Goal: Information Seeking & Learning: Check status

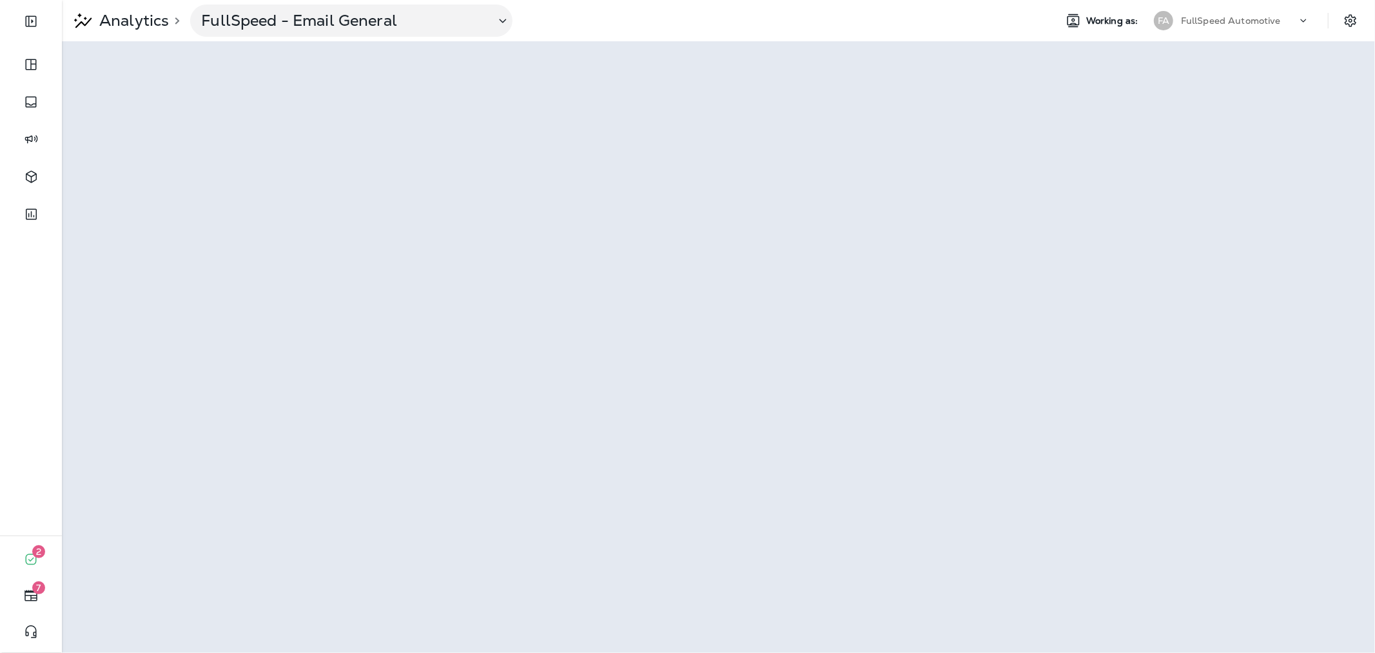
click at [877, 25] on div "Analytics > FullSpeed - Email General" at bounding box center [553, 21] width 983 height 32
click at [939, 33] on div "Analytics > FullSpeed - Email General" at bounding box center [553, 21] width 983 height 32
click at [1248, 23] on p "FullSpeed Automotive" at bounding box center [1231, 20] width 100 height 10
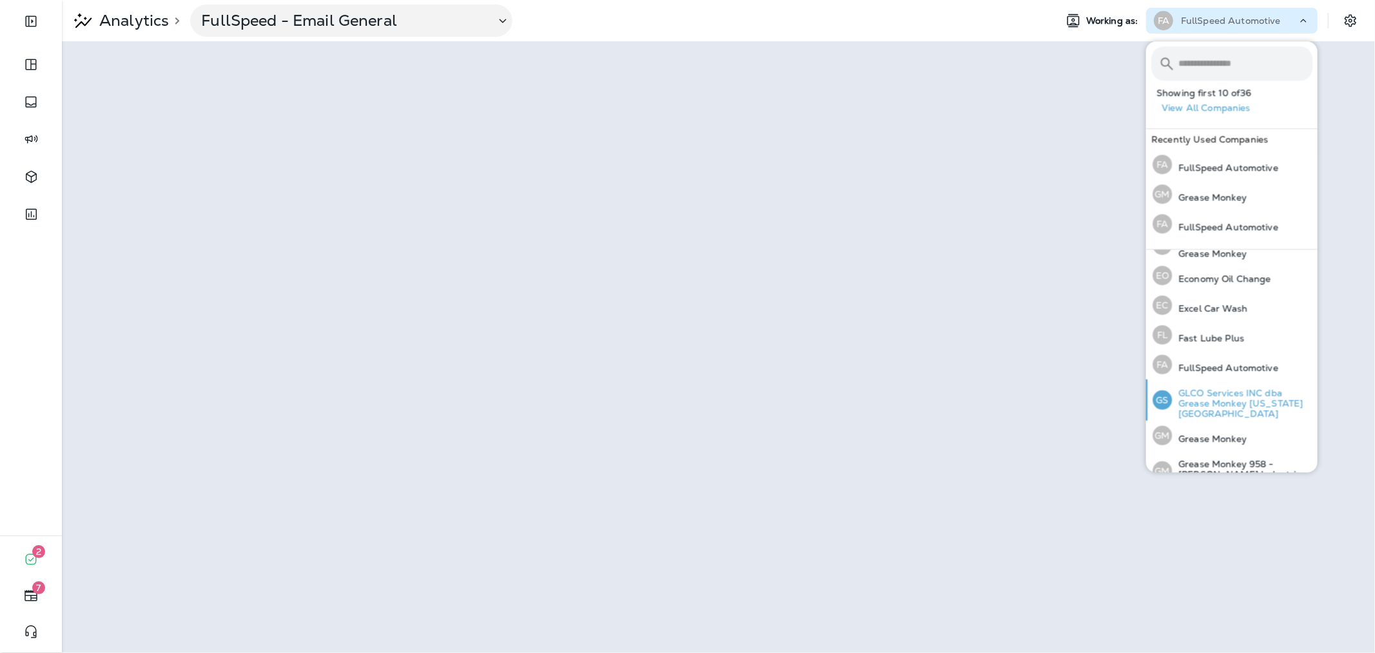
scroll to position [215, 0]
click at [1232, 432] on p "Grease Monkey" at bounding box center [1209, 437] width 75 height 10
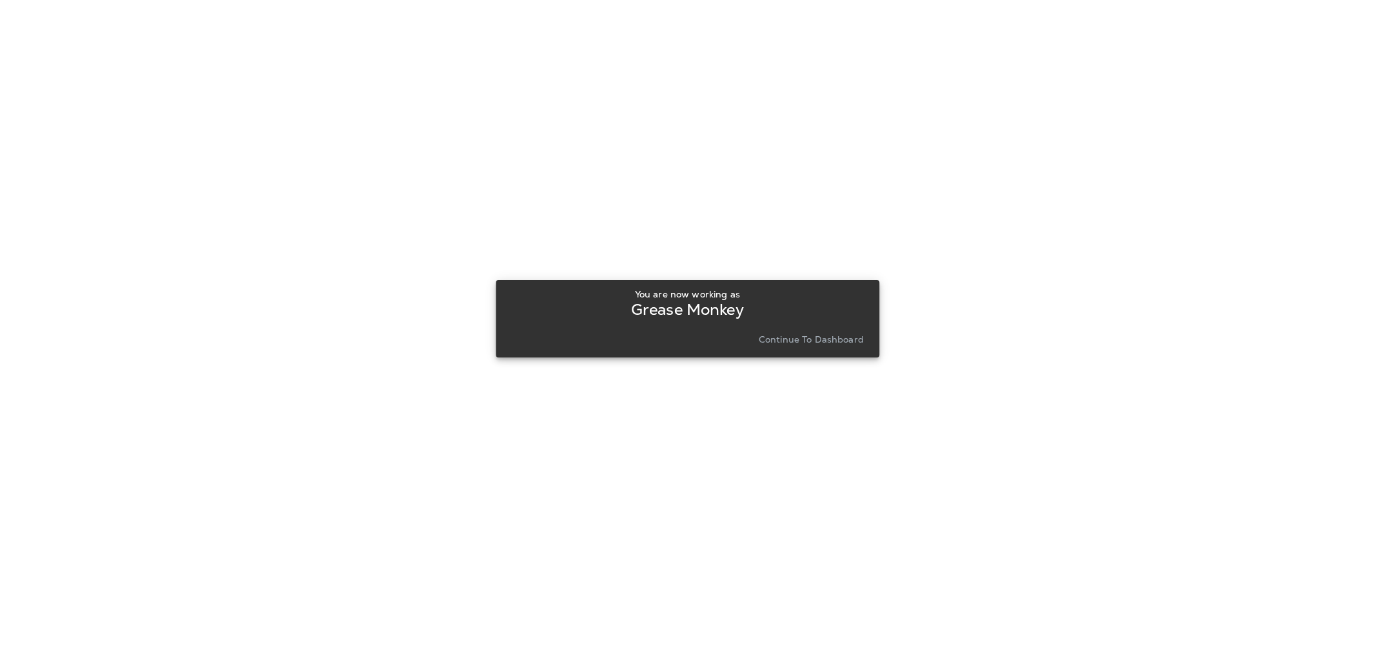
click at [809, 330] on button "Continue to Dashboard" at bounding box center [811, 339] width 115 height 18
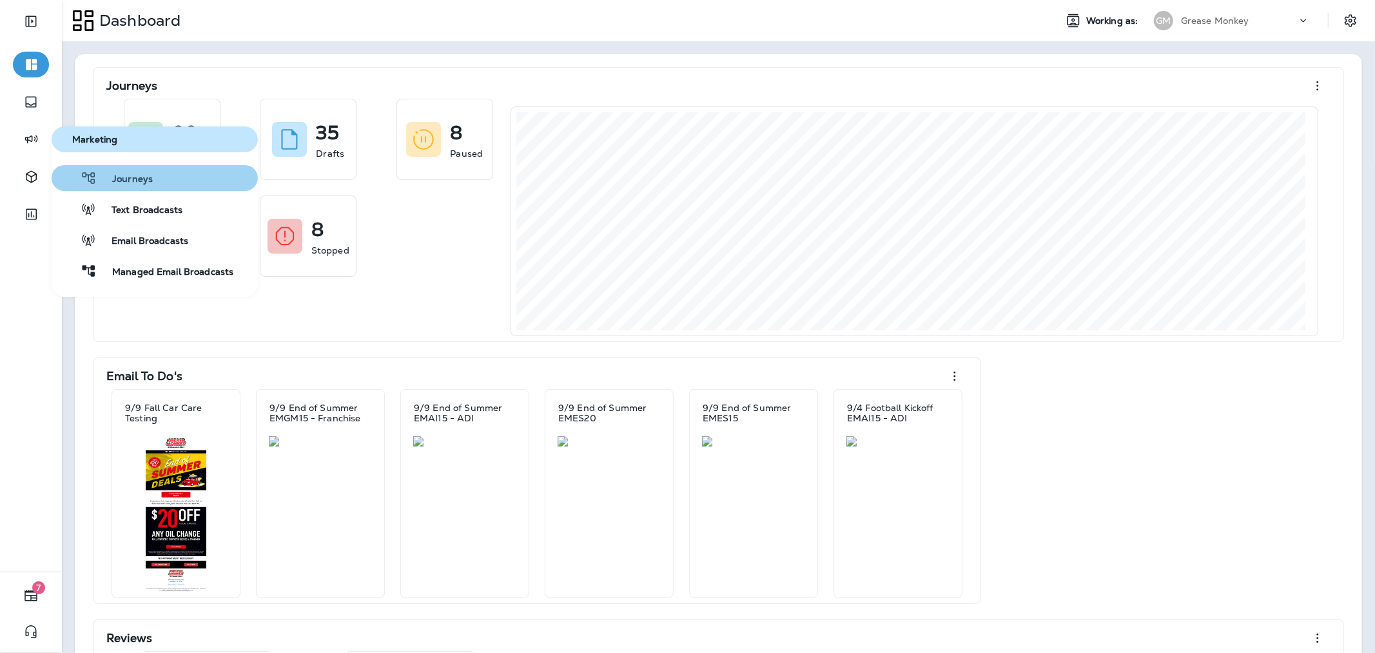
click at [155, 168] on button "Journeys" at bounding box center [155, 178] width 206 height 26
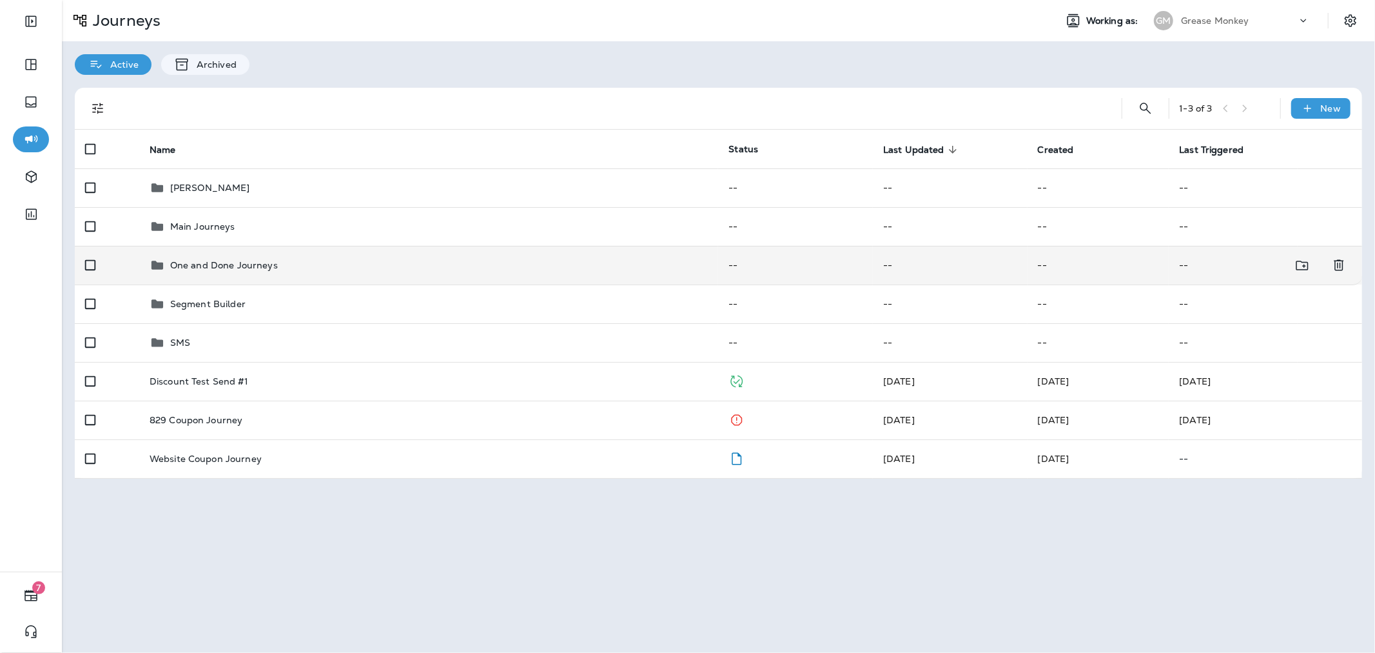
click at [245, 274] on td "One and Done Journeys" at bounding box center [429, 265] width 580 height 39
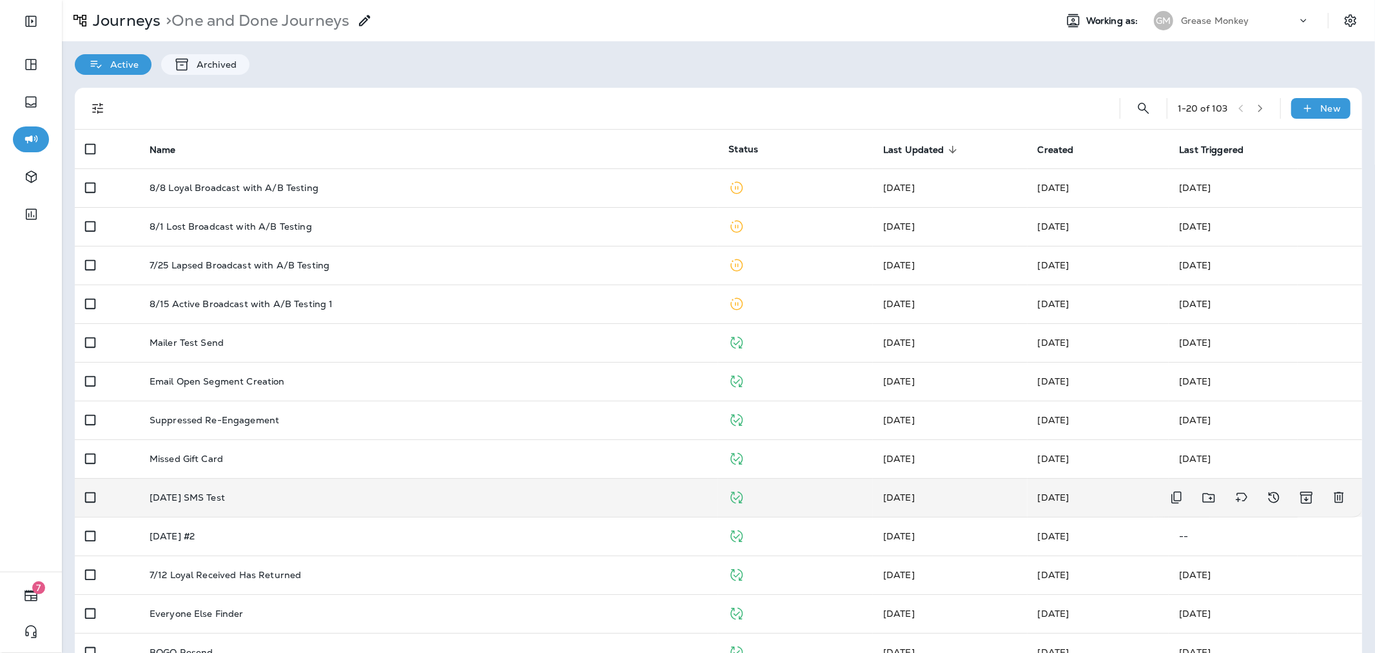
click at [289, 497] on div "[DATE] SMS Test" at bounding box center [429, 497] width 559 height 10
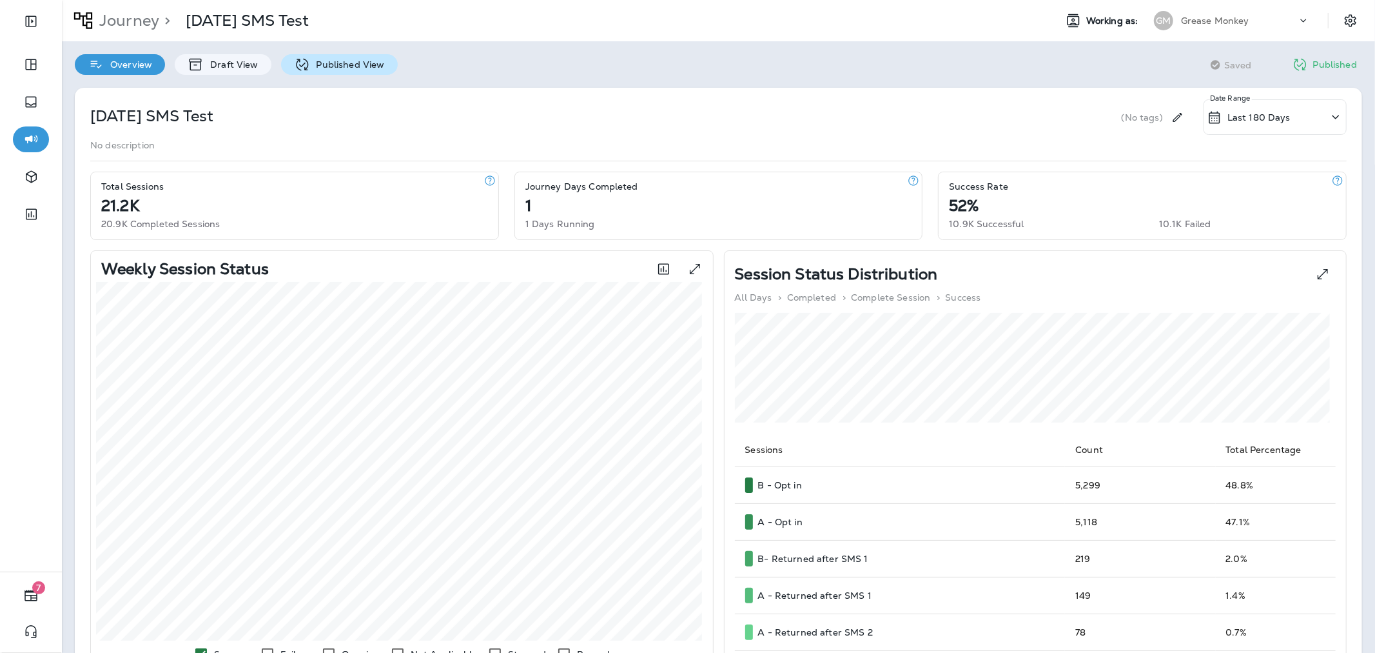
click at [339, 56] on div "Published View" at bounding box center [339, 64] width 117 height 21
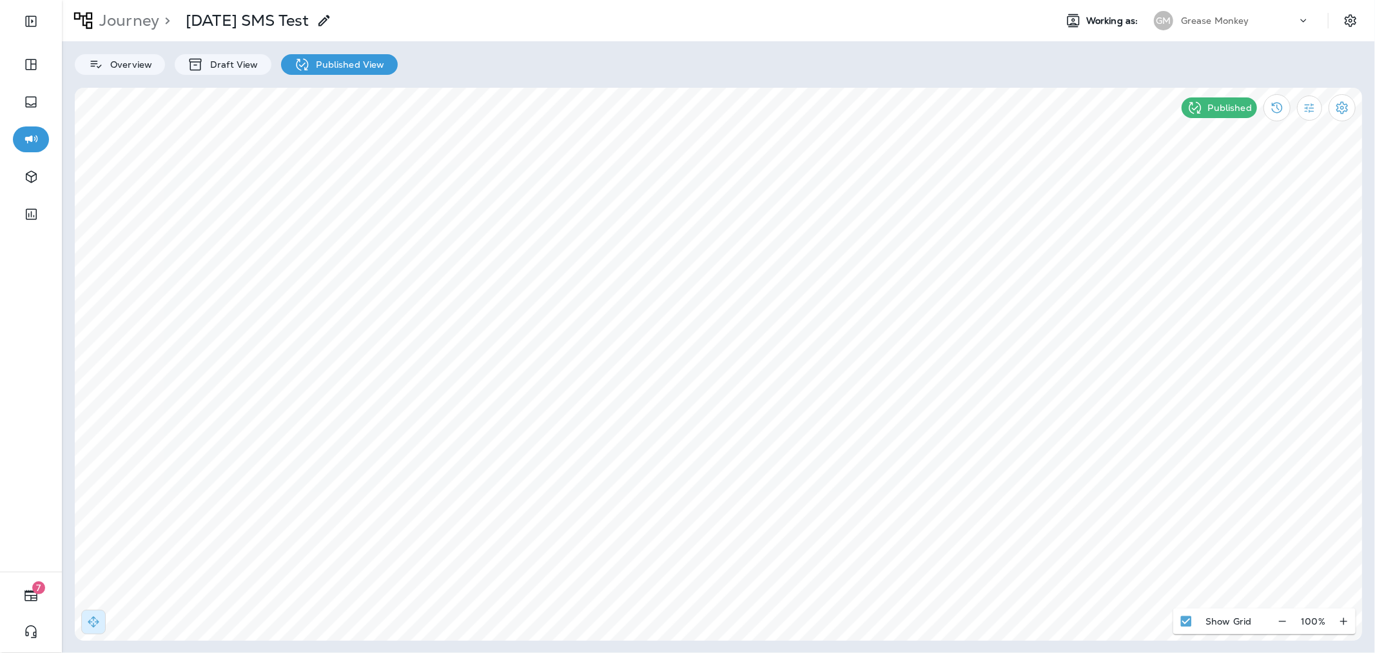
select select "*******"
click at [699, 224] on icon at bounding box center [700, 228] width 8 height 8
click at [1247, 23] on p "Grease Monkey" at bounding box center [1215, 20] width 68 height 10
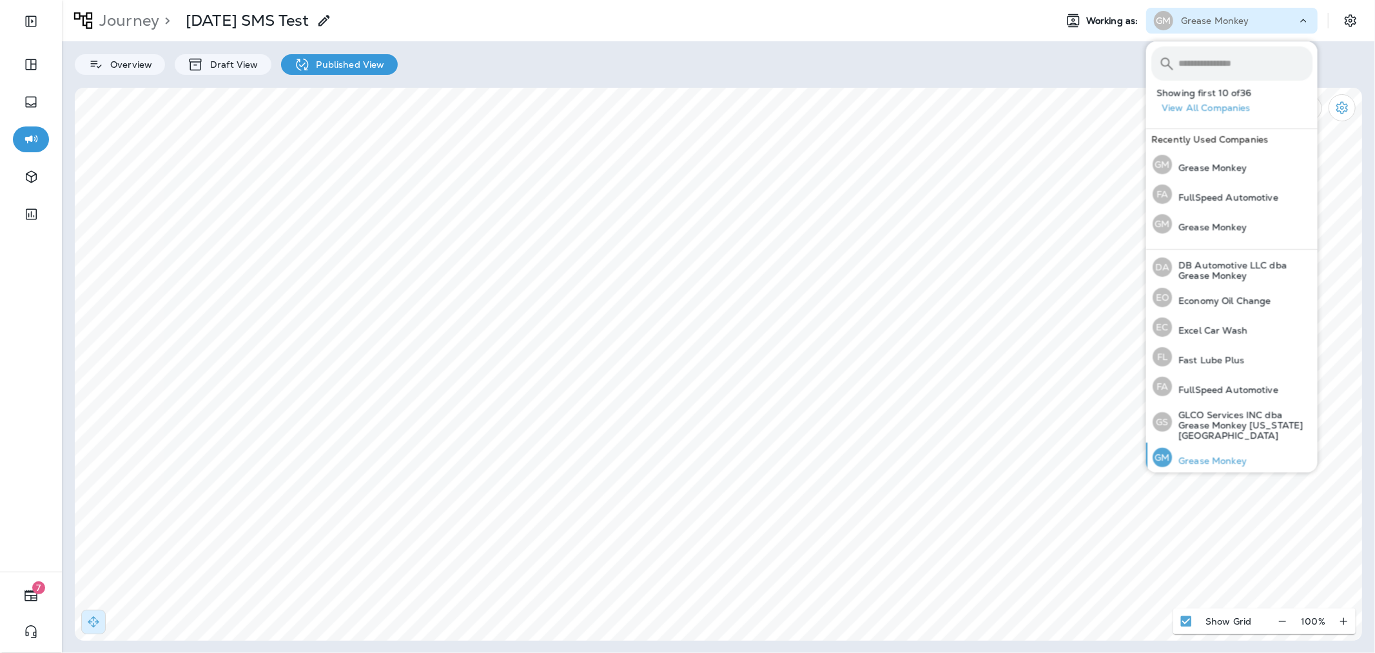
scroll to position [215, 0]
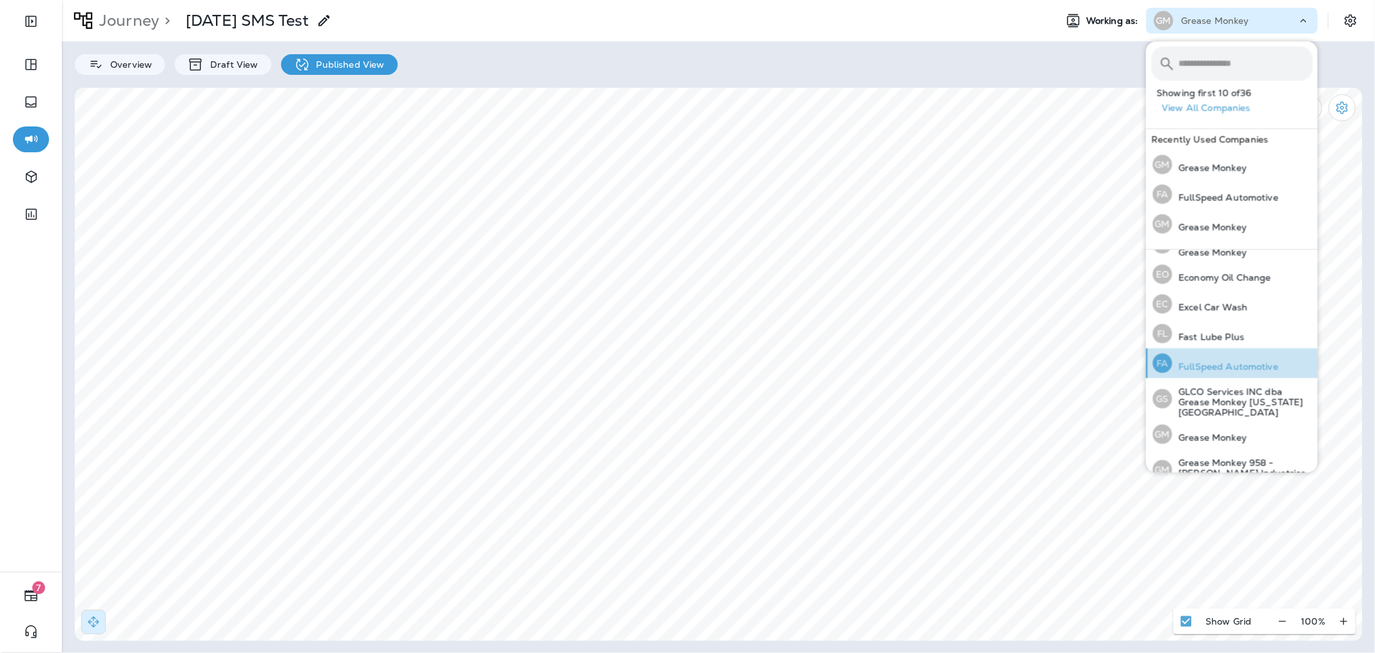
click at [1239, 364] on p "FullSpeed Automotive" at bounding box center [1225, 366] width 106 height 10
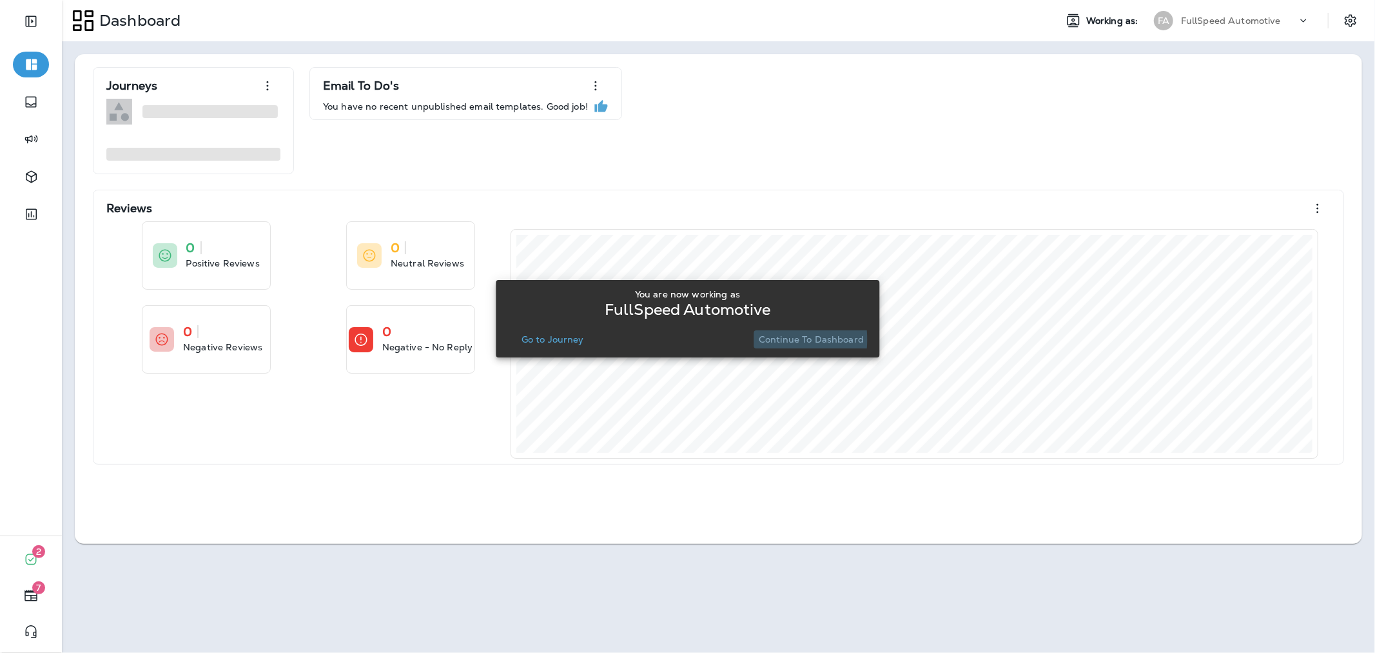
click at [758, 339] on button "Continue to Dashboard" at bounding box center [811, 339] width 115 height 18
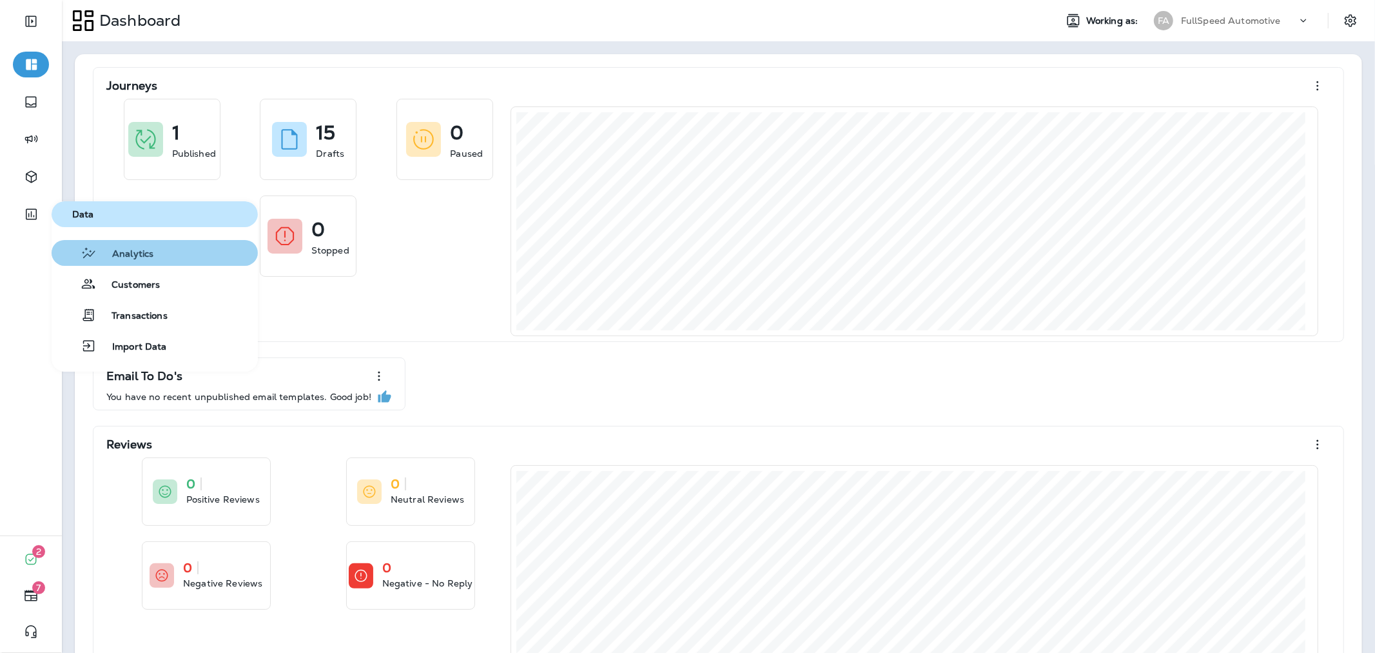
click at [214, 253] on button "Analytics" at bounding box center [155, 253] width 206 height 26
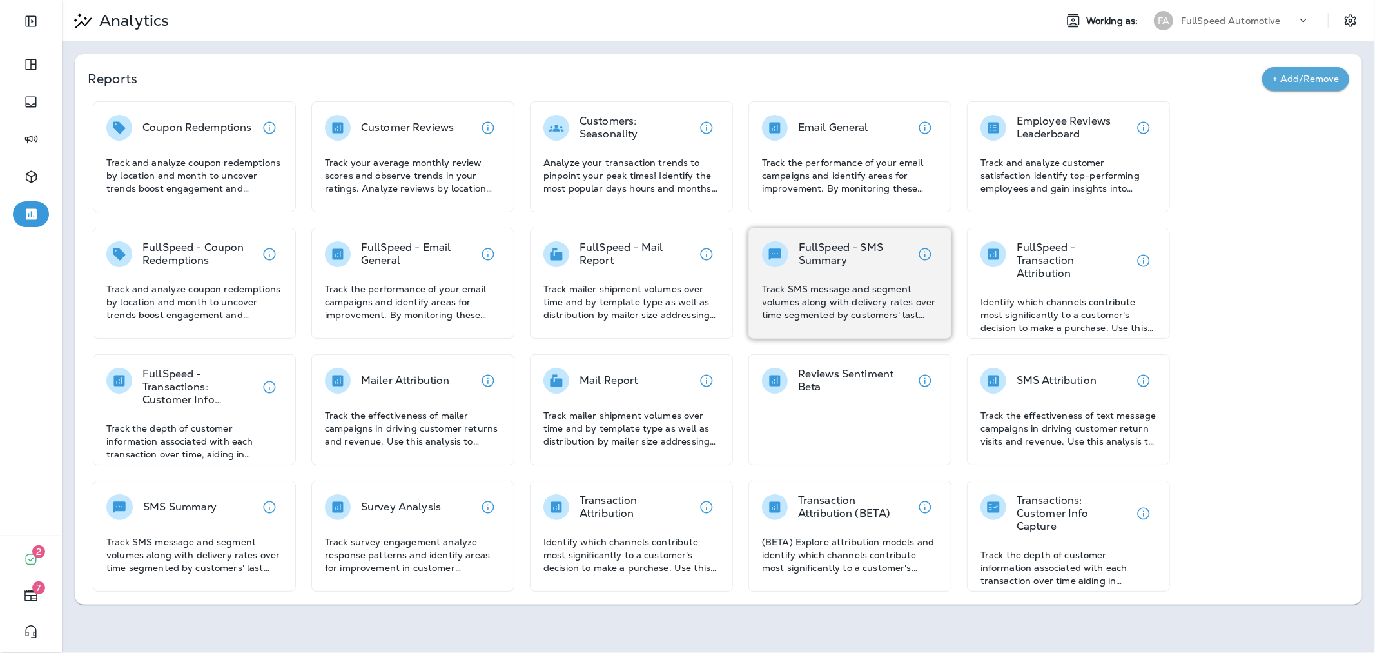
click at [852, 272] on div "FullSpeed - SMS Summary Track SMS message and segment volumes along with delive…" at bounding box center [850, 281] width 176 height 80
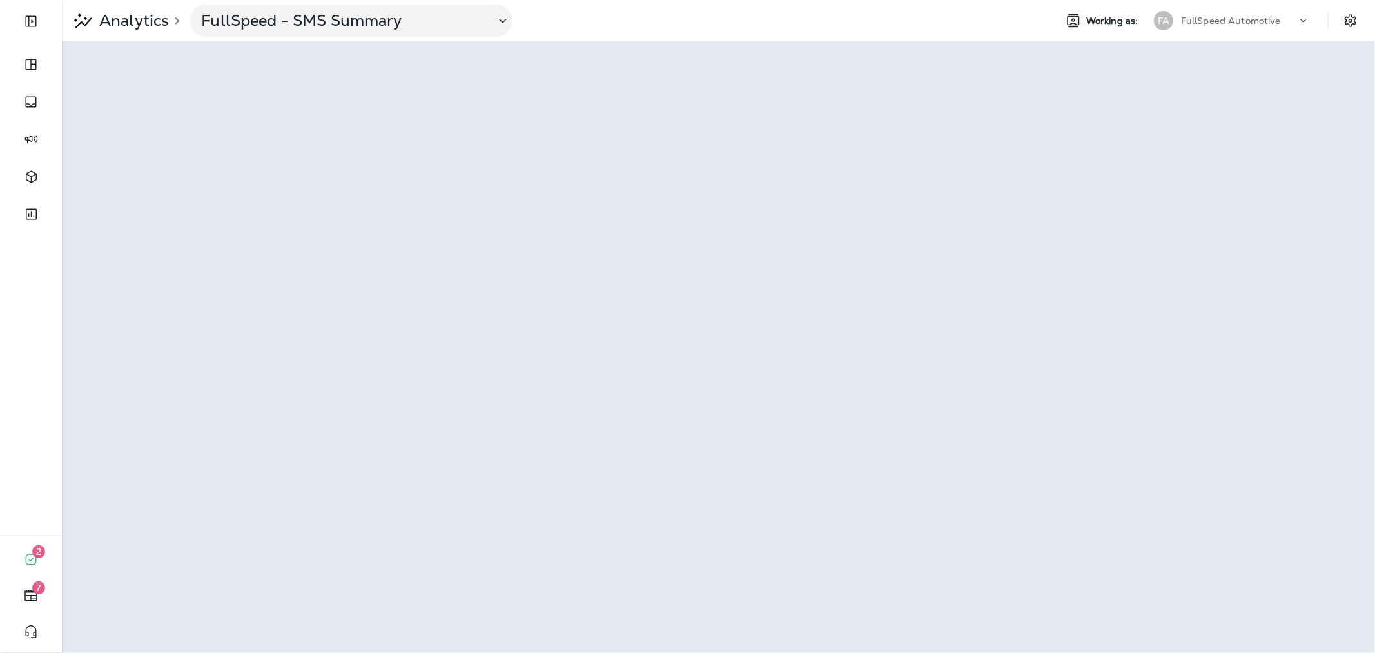
click at [1257, 17] on p "FullSpeed Automotive" at bounding box center [1231, 20] width 100 height 10
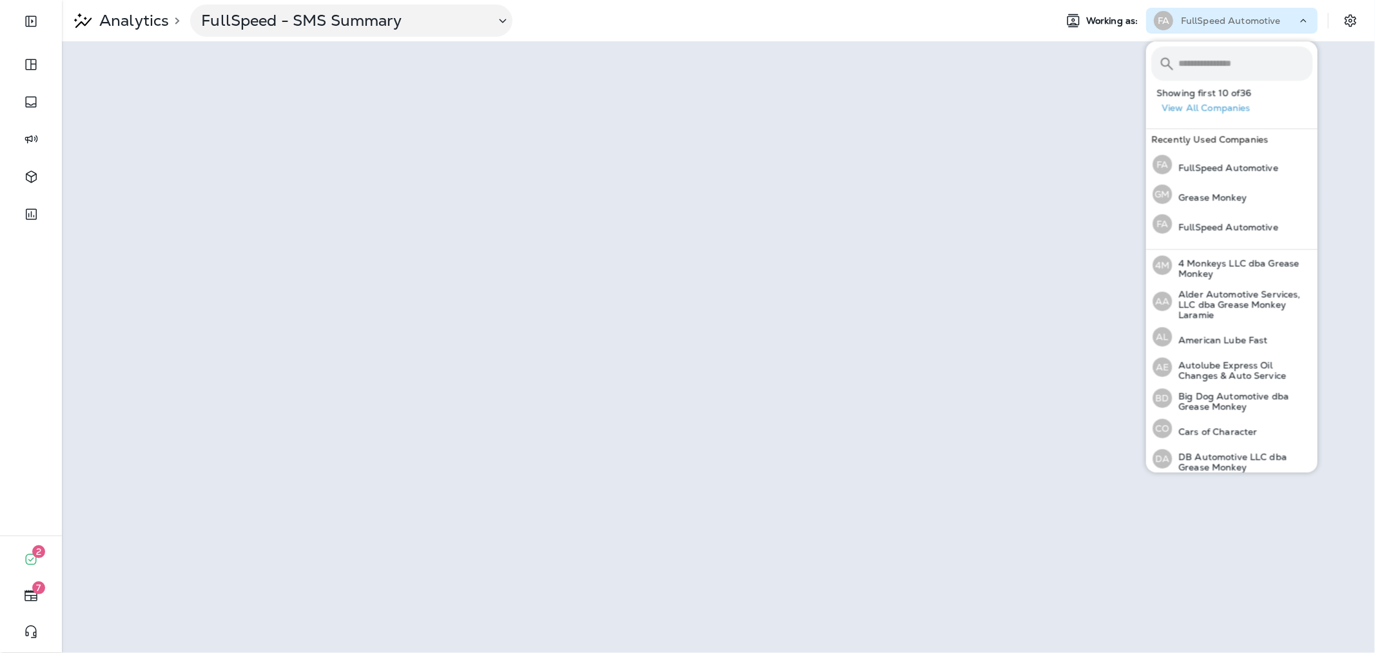
click at [1254, 57] on input "text" at bounding box center [1246, 63] width 134 height 34
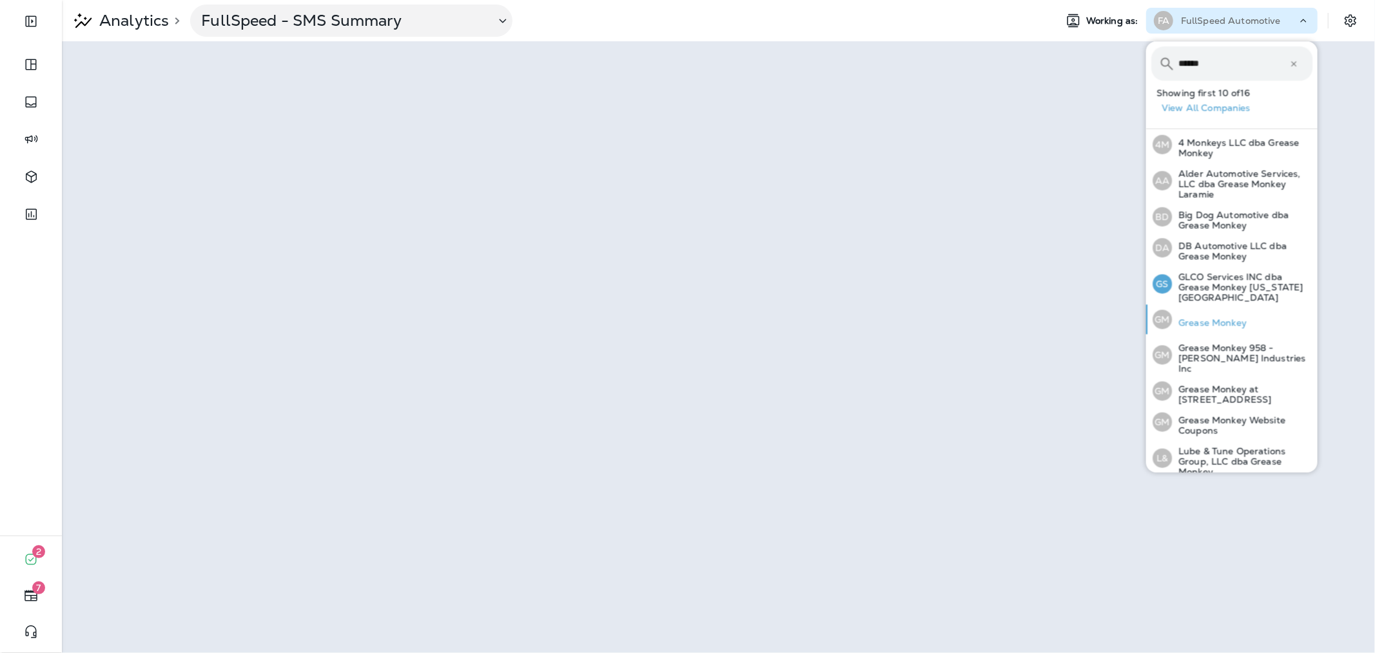
type input "******"
click at [1228, 304] on div "GM Grease Monkey" at bounding box center [1200, 319] width 104 height 30
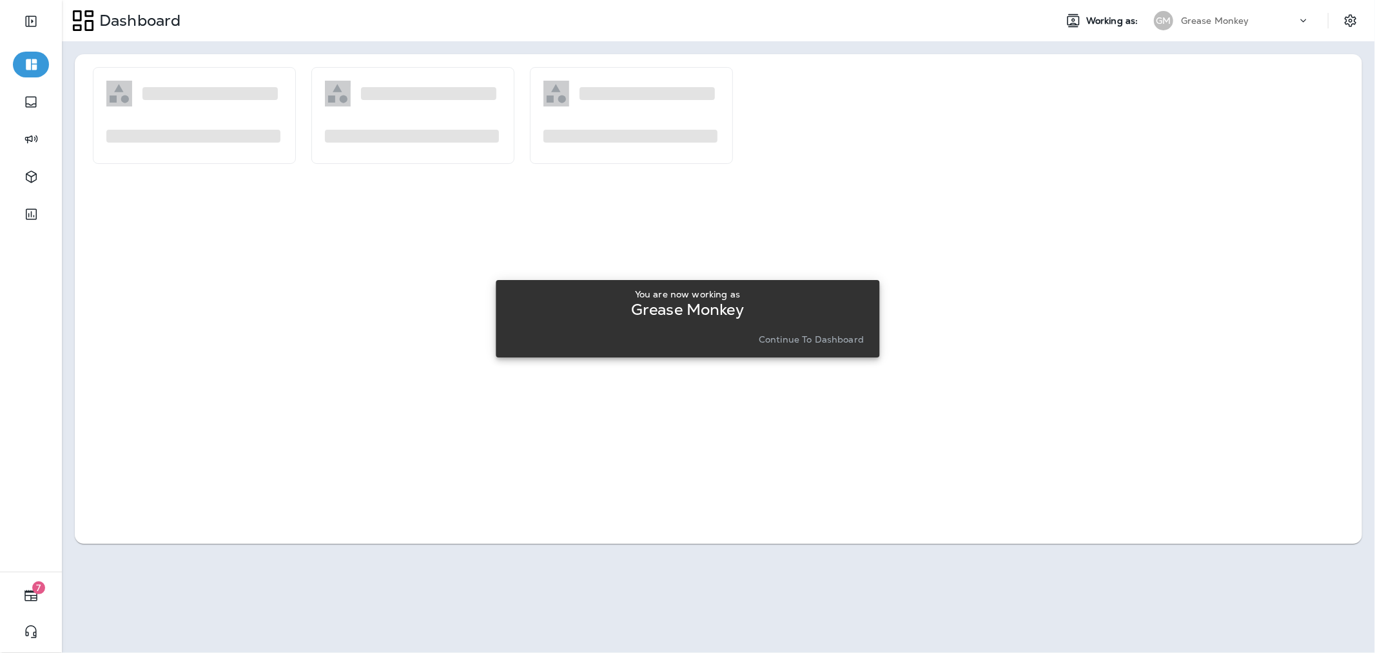
click at [815, 337] on p "Continue to Dashboard" at bounding box center [811, 339] width 105 height 10
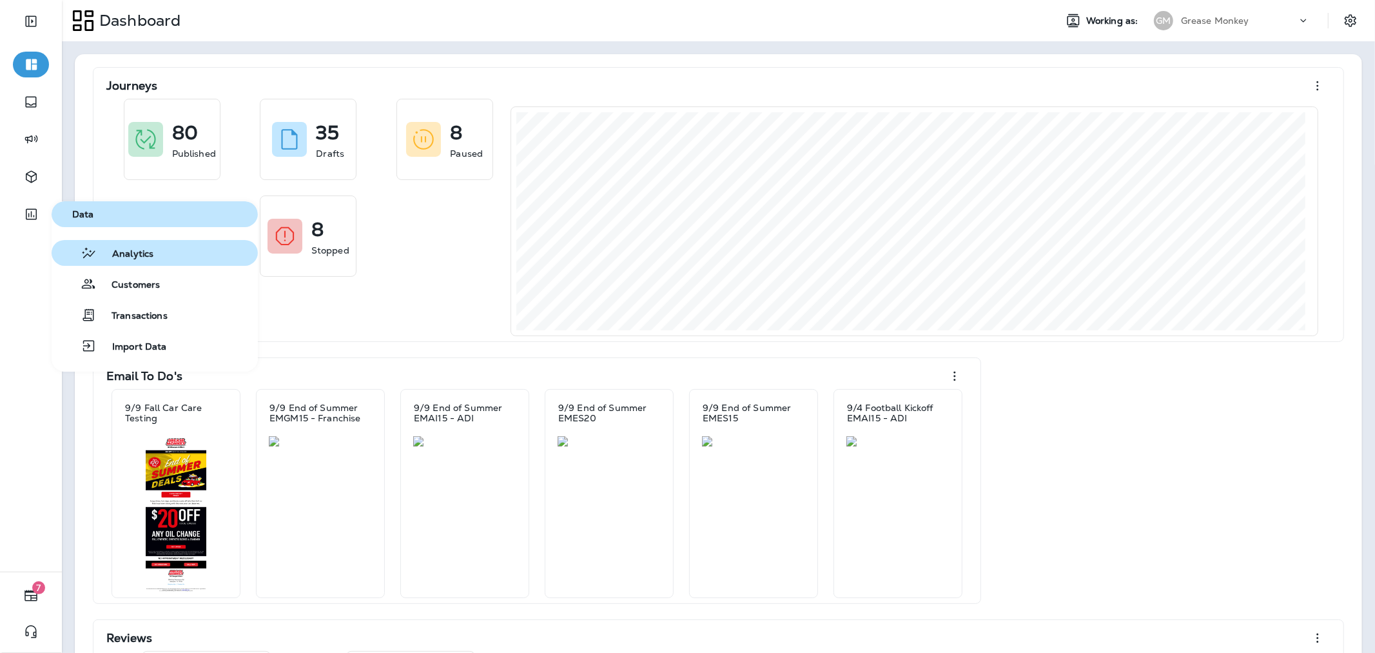
click at [117, 253] on span "Analytics" at bounding box center [125, 254] width 57 height 12
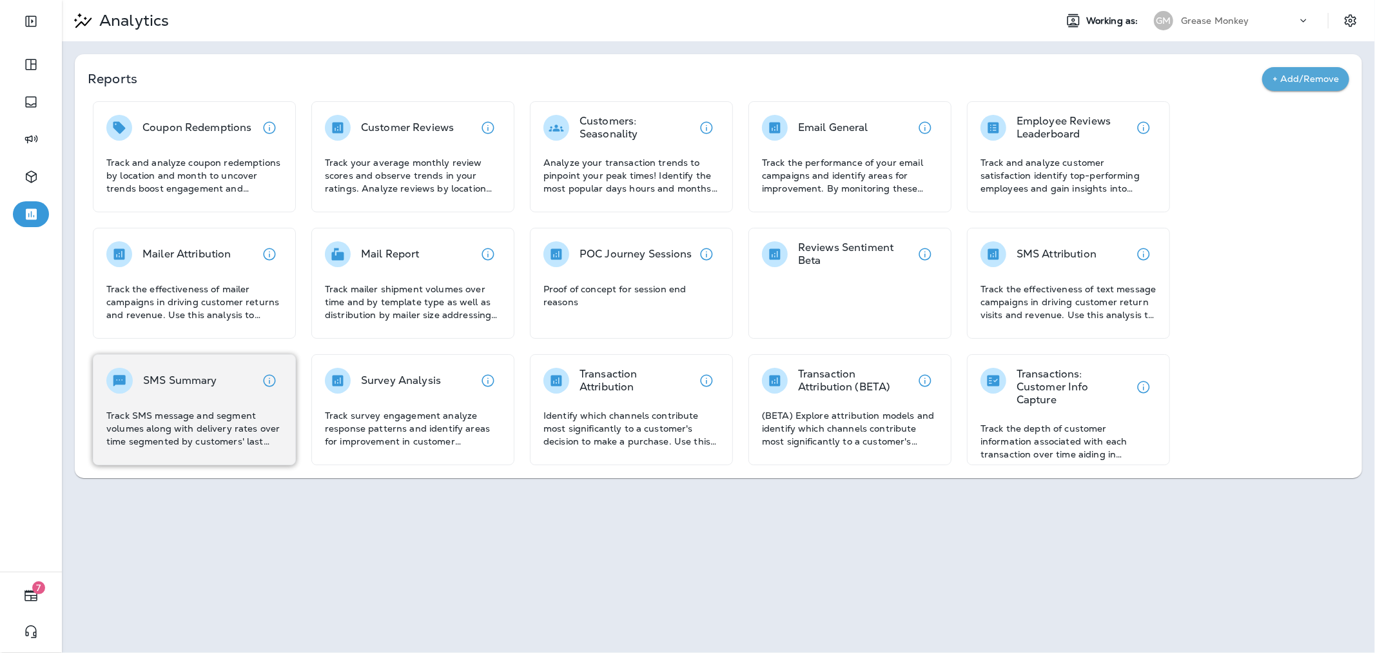
click at [232, 417] on p "Track SMS message and segment volumes along with delivery rates over time segme…" at bounding box center [194, 428] width 176 height 39
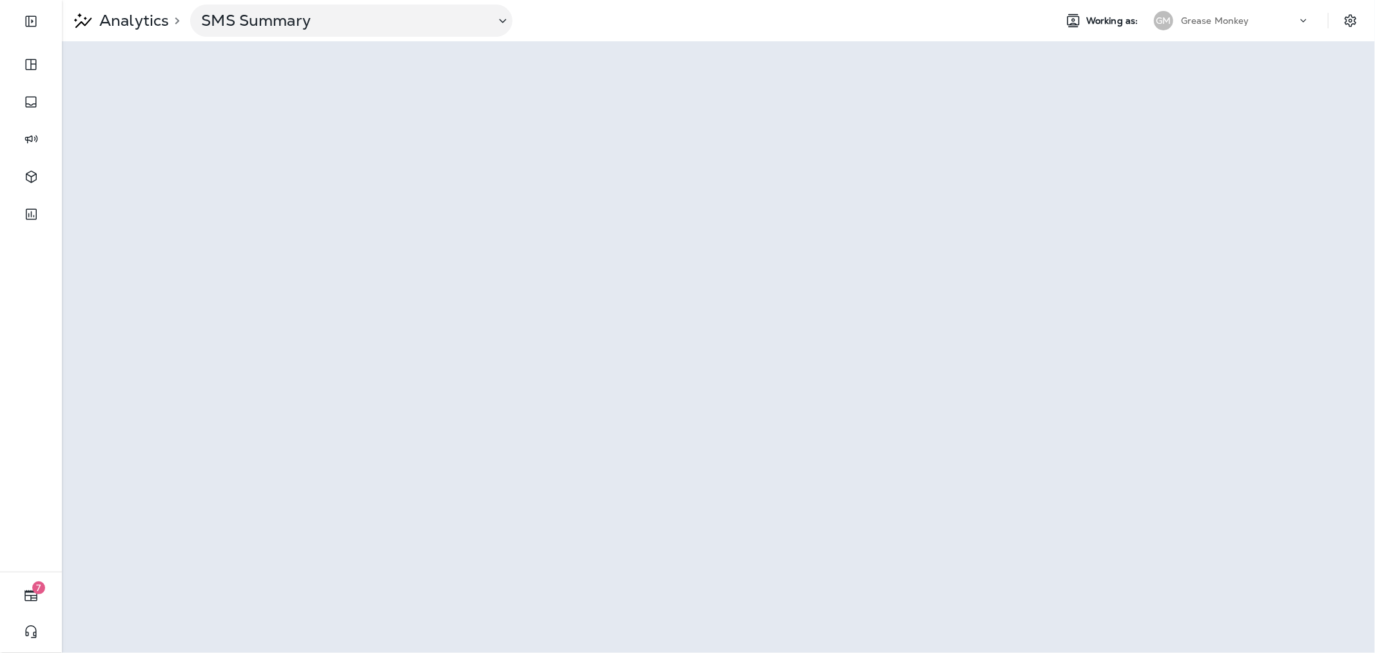
click at [1224, 8] on div "GM Grease Monkey" at bounding box center [1233, 21] width 172 height 26
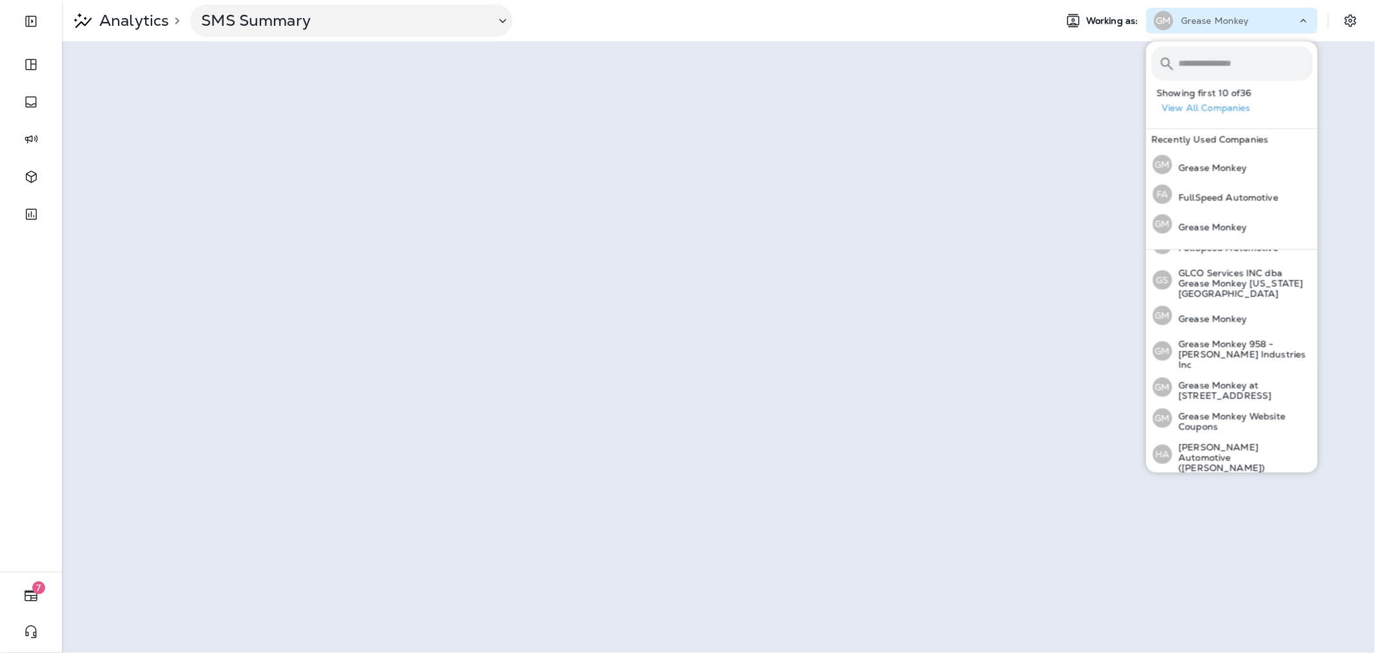
scroll to position [358, 0]
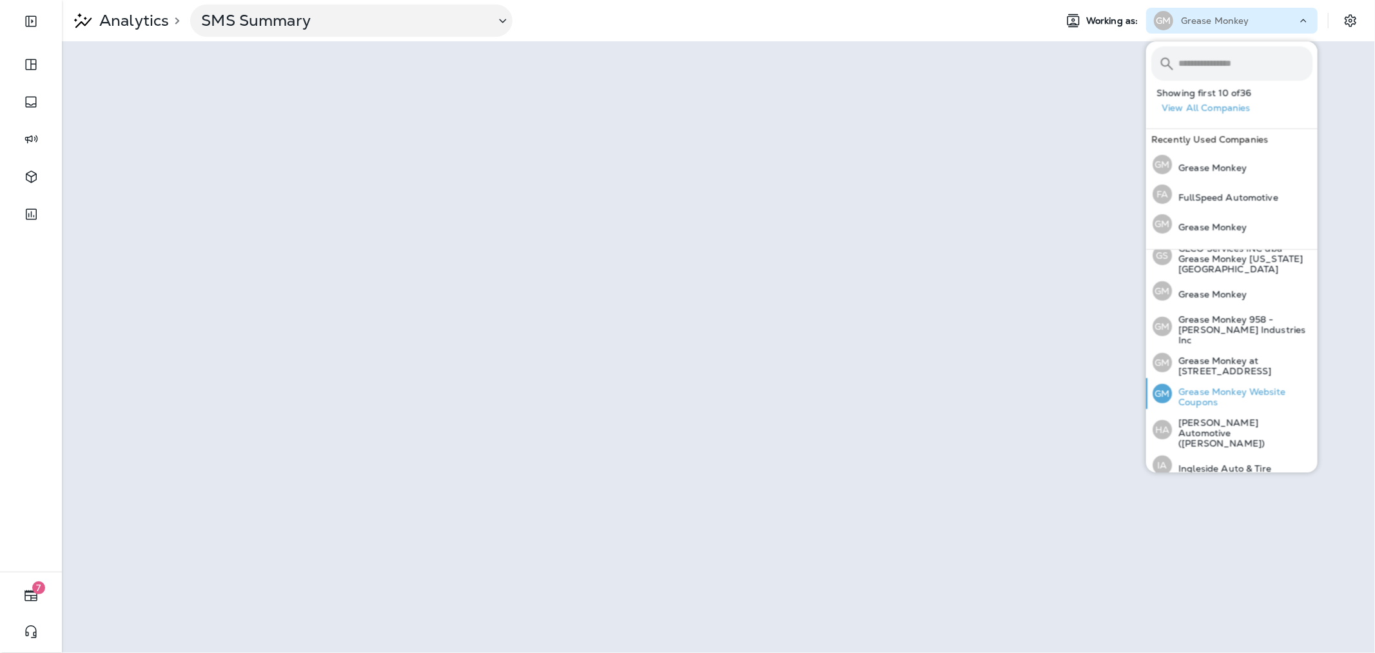
click at [1252, 386] on p "Grease Monkey Website Coupons" at bounding box center [1242, 396] width 141 height 21
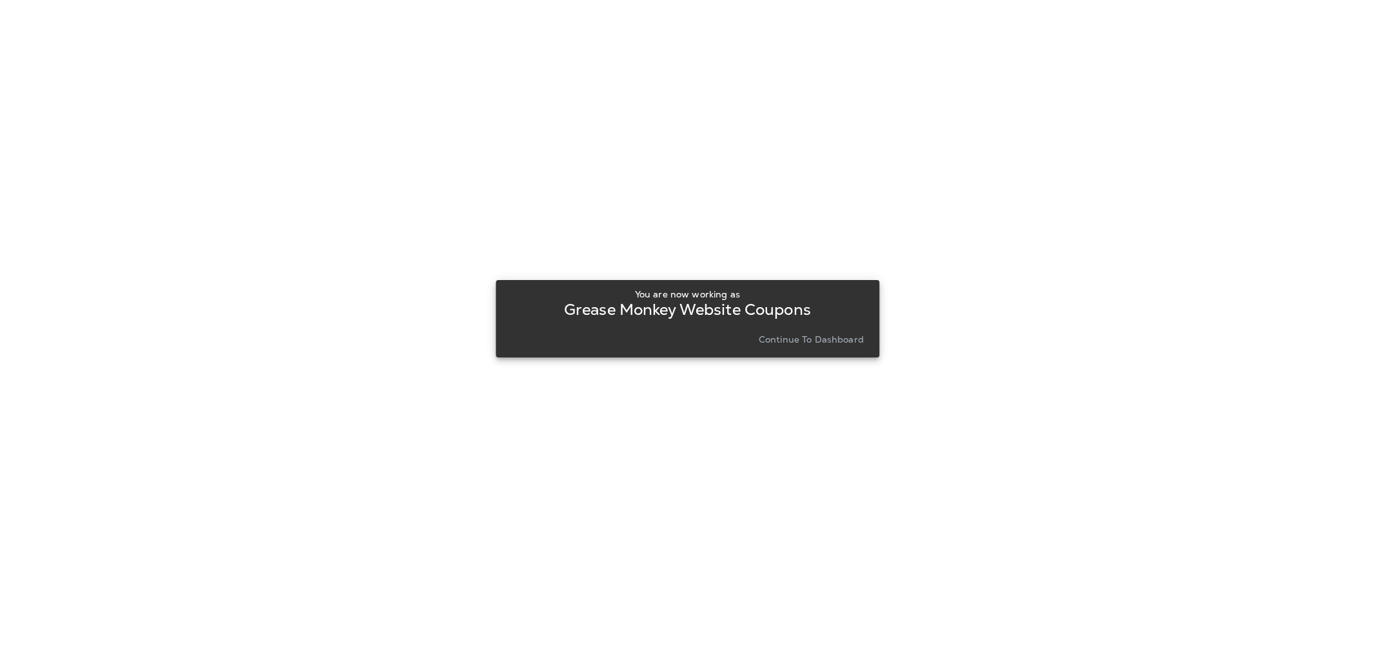
click at [832, 342] on p "Continue to Dashboard" at bounding box center [811, 339] width 105 height 10
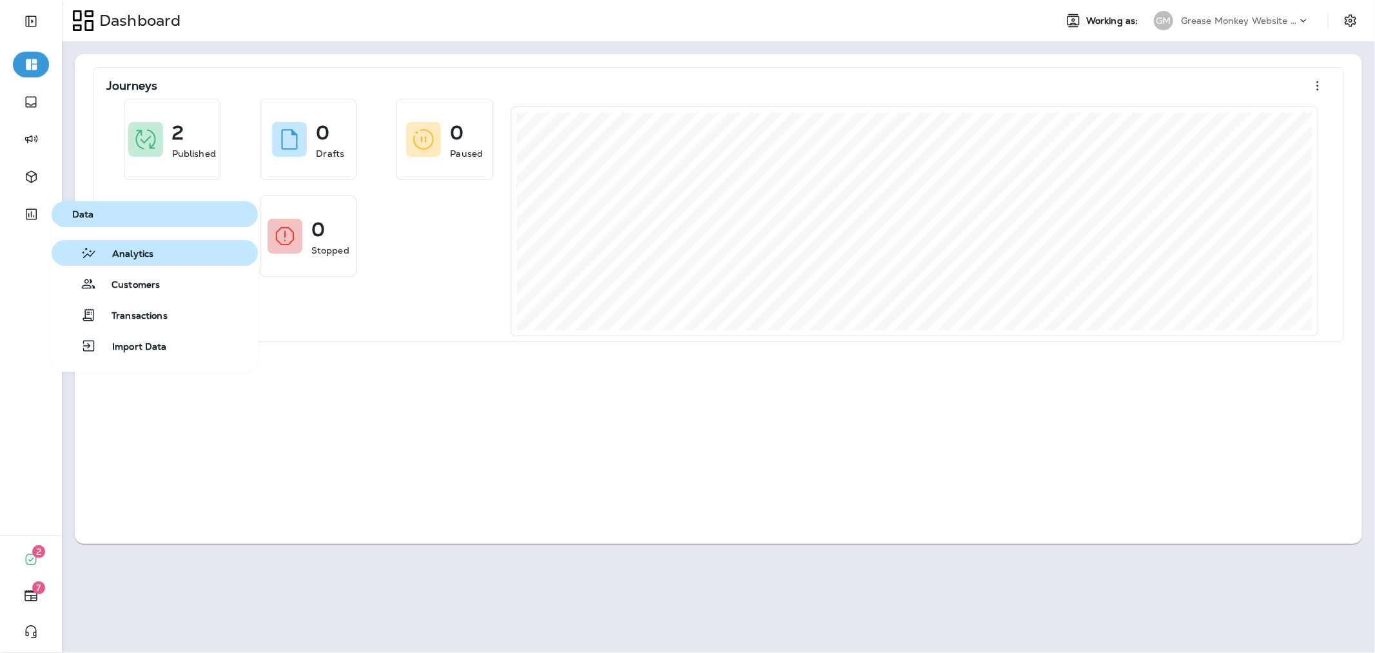
click at [164, 260] on button "Analytics" at bounding box center [155, 253] width 206 height 26
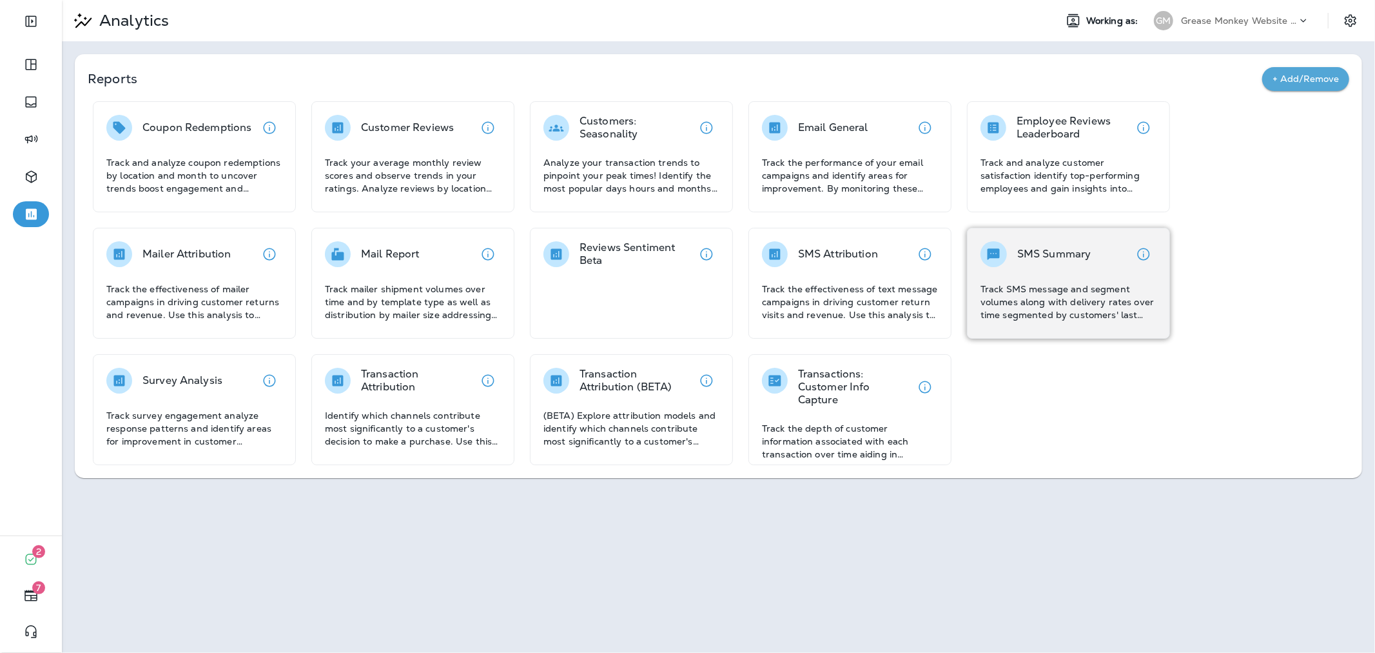
click at [1043, 281] on div "SMS Summary Track SMS message and segment volumes along with delivery rates ove…" at bounding box center [1069, 281] width 176 height 80
